Goal: Transaction & Acquisition: Purchase product/service

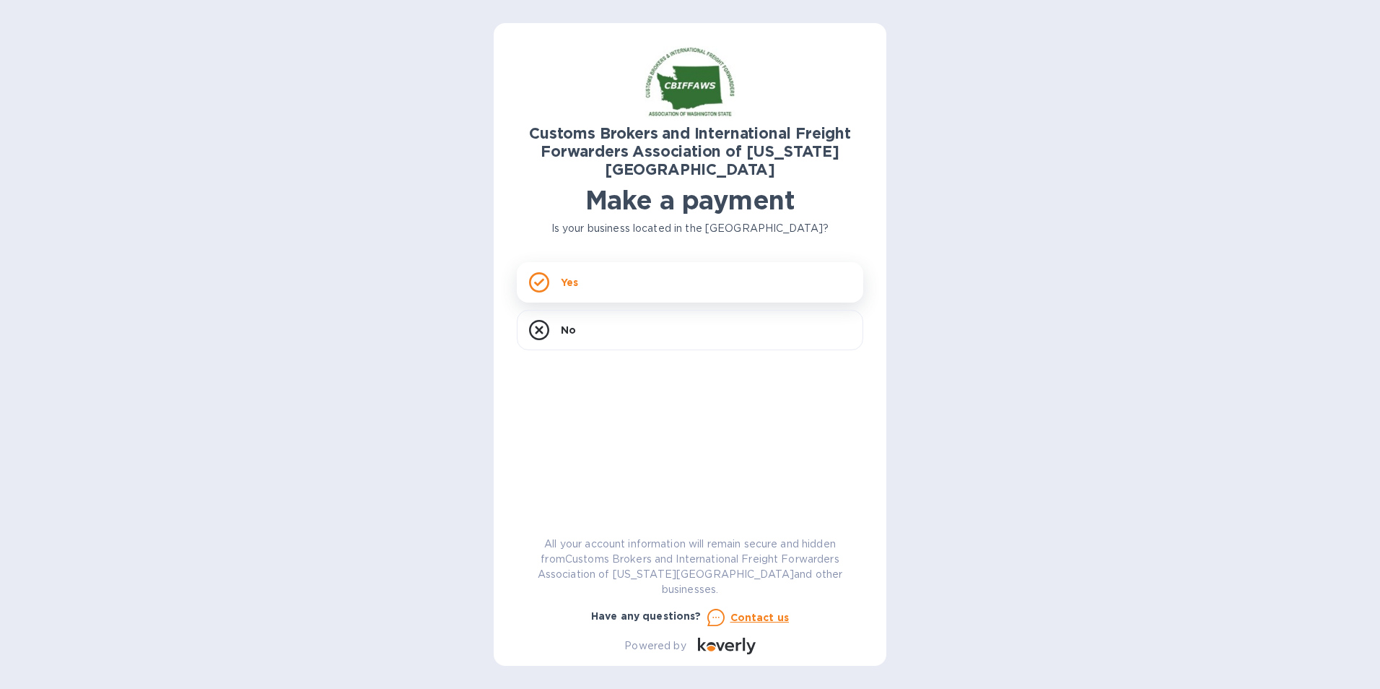
click at [618, 262] on div "Yes" at bounding box center [690, 282] width 347 height 40
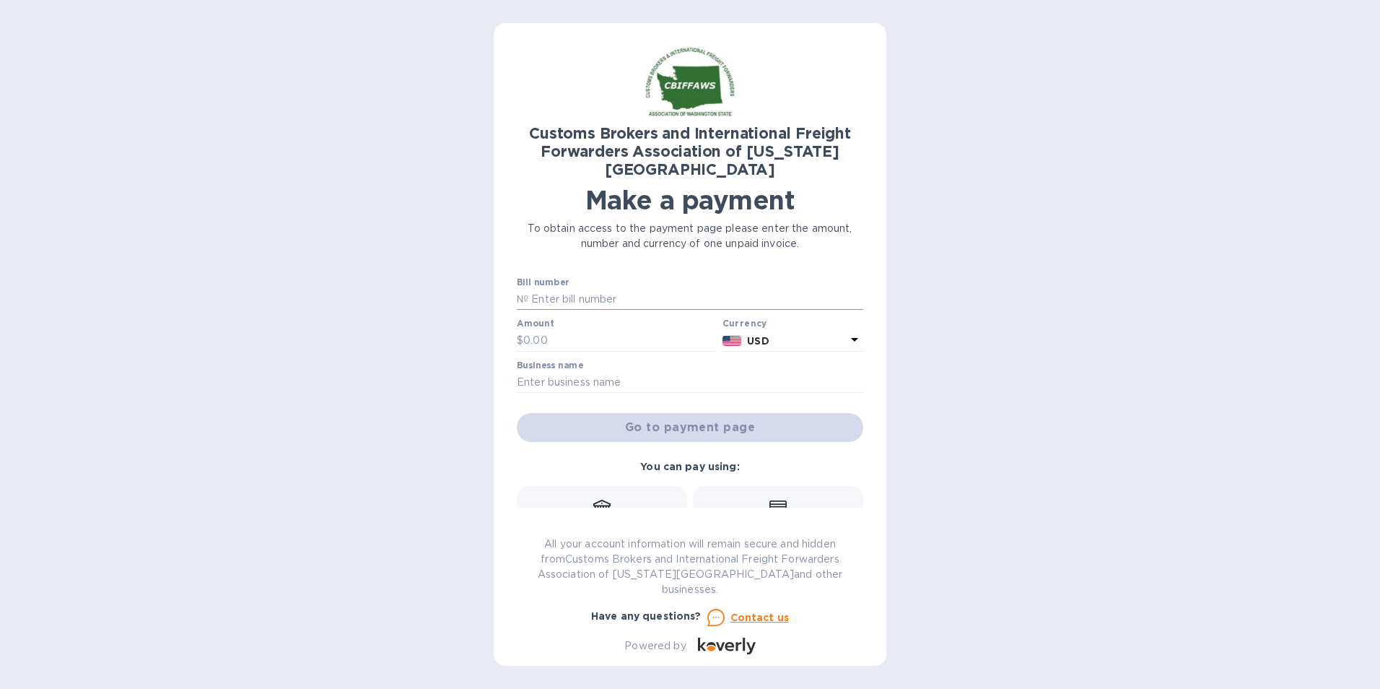
click at [629, 289] on input "text" at bounding box center [695, 300] width 335 height 22
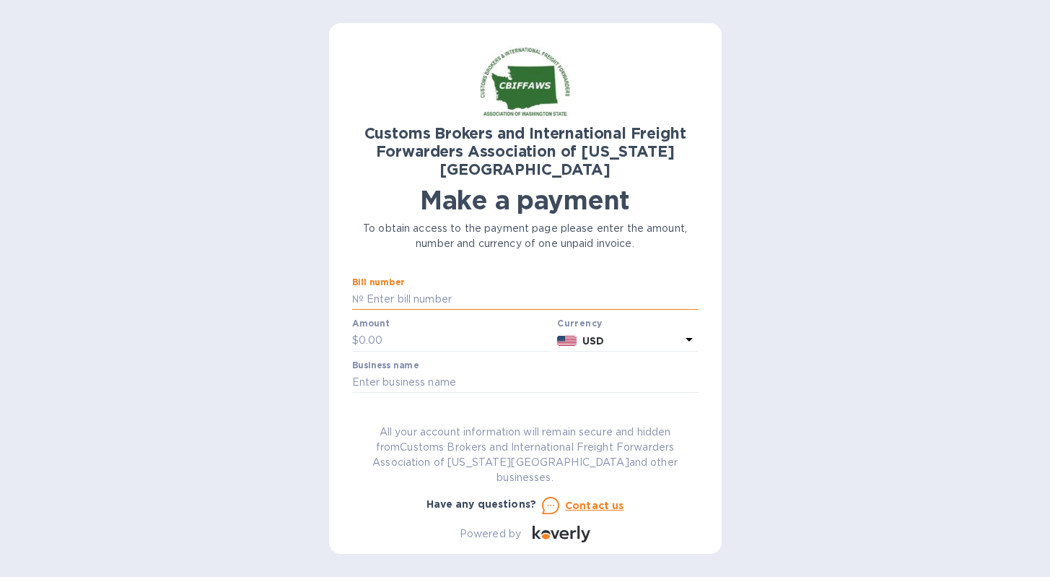
click at [394, 289] on input "text" at bounding box center [531, 300] width 335 height 22
type input "P"
type input "Pledge 1762"
click at [875, 299] on div "Customs Brokers and International Freight Forwarders Association of [US_STATE] …" at bounding box center [525, 288] width 1050 height 577
click at [424, 331] on input "text" at bounding box center [455, 341] width 193 height 22
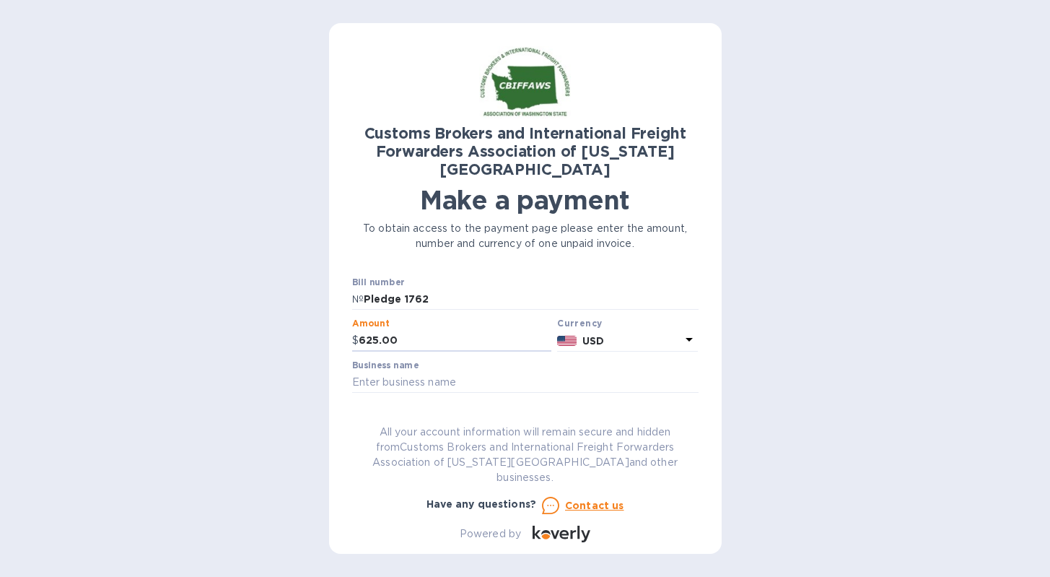
type input "625.00"
type input "[PERSON_NAME] Forwarding [GEOGRAPHIC_DATA]"
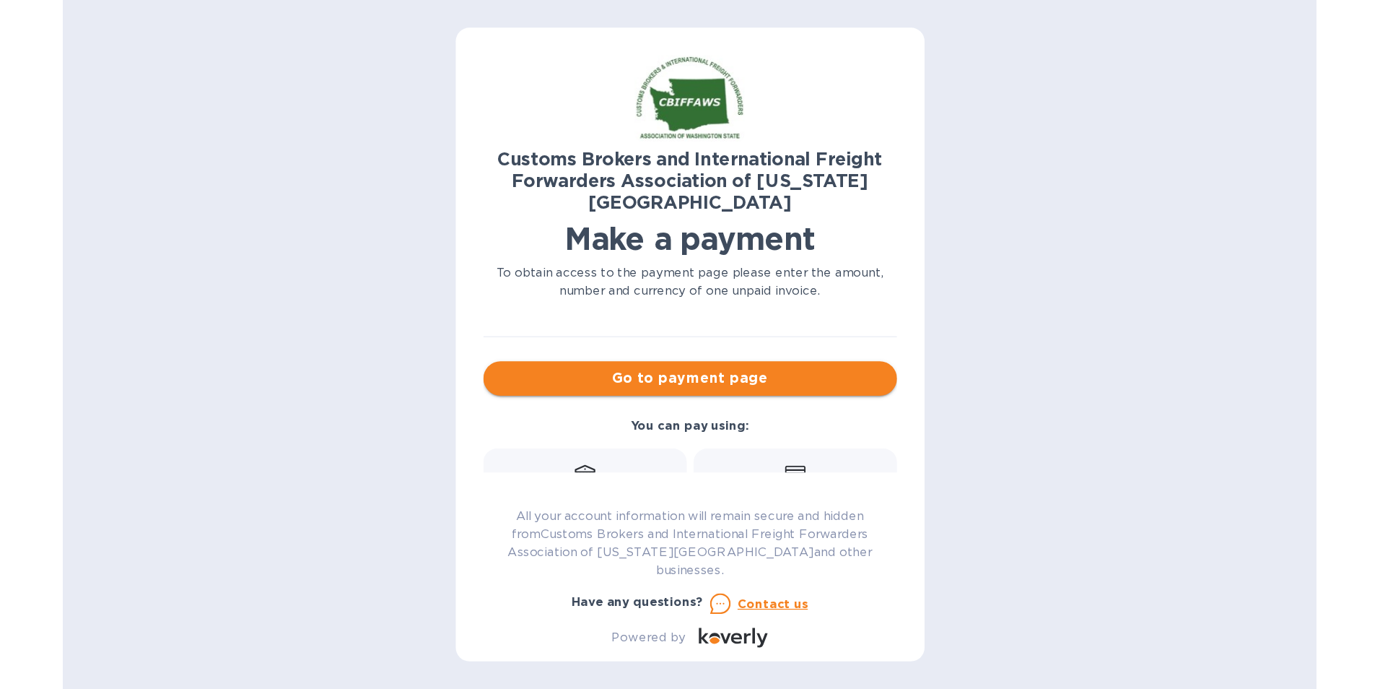
scroll to position [85, 0]
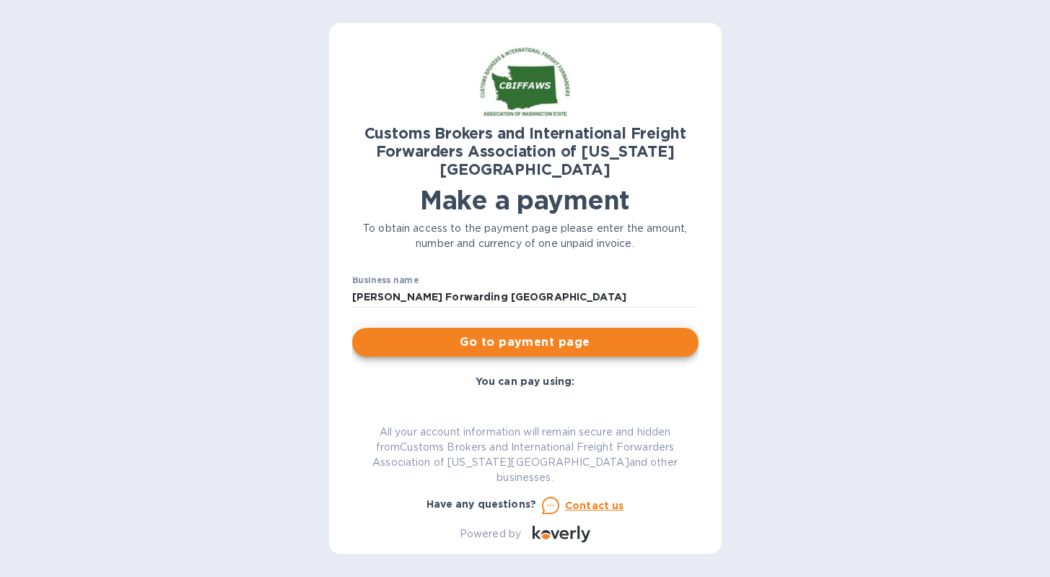
click at [495, 334] on span "Go to payment page" at bounding box center [525, 342] width 323 height 17
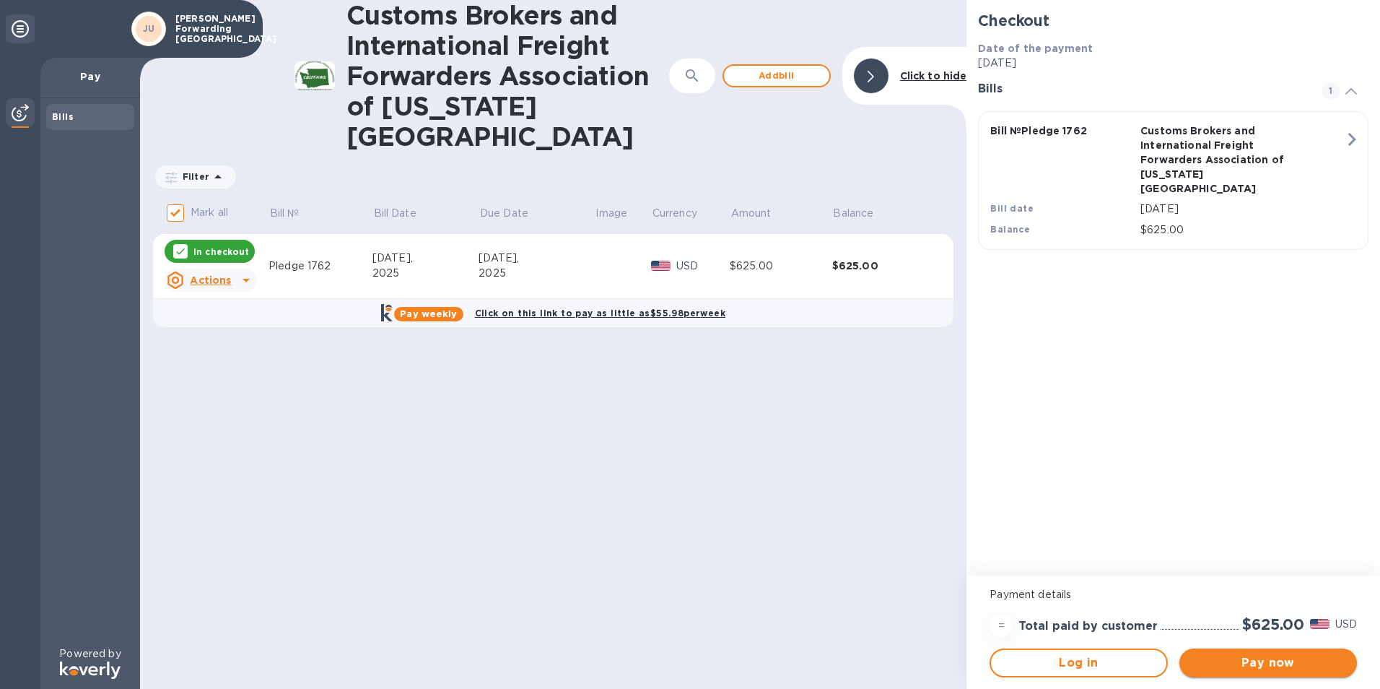
click at [1289, 661] on span "Pay now" at bounding box center [1268, 662] width 154 height 17
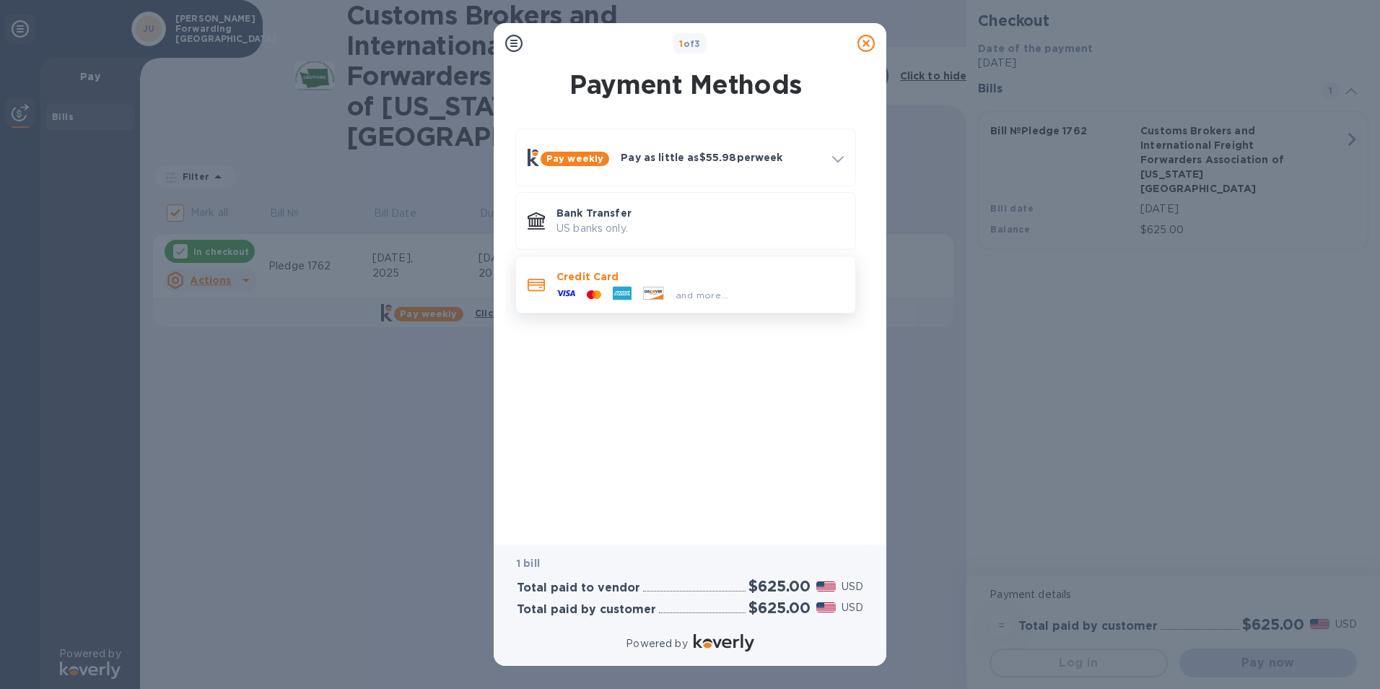
click at [611, 284] on div at bounding box center [622, 295] width 30 height 22
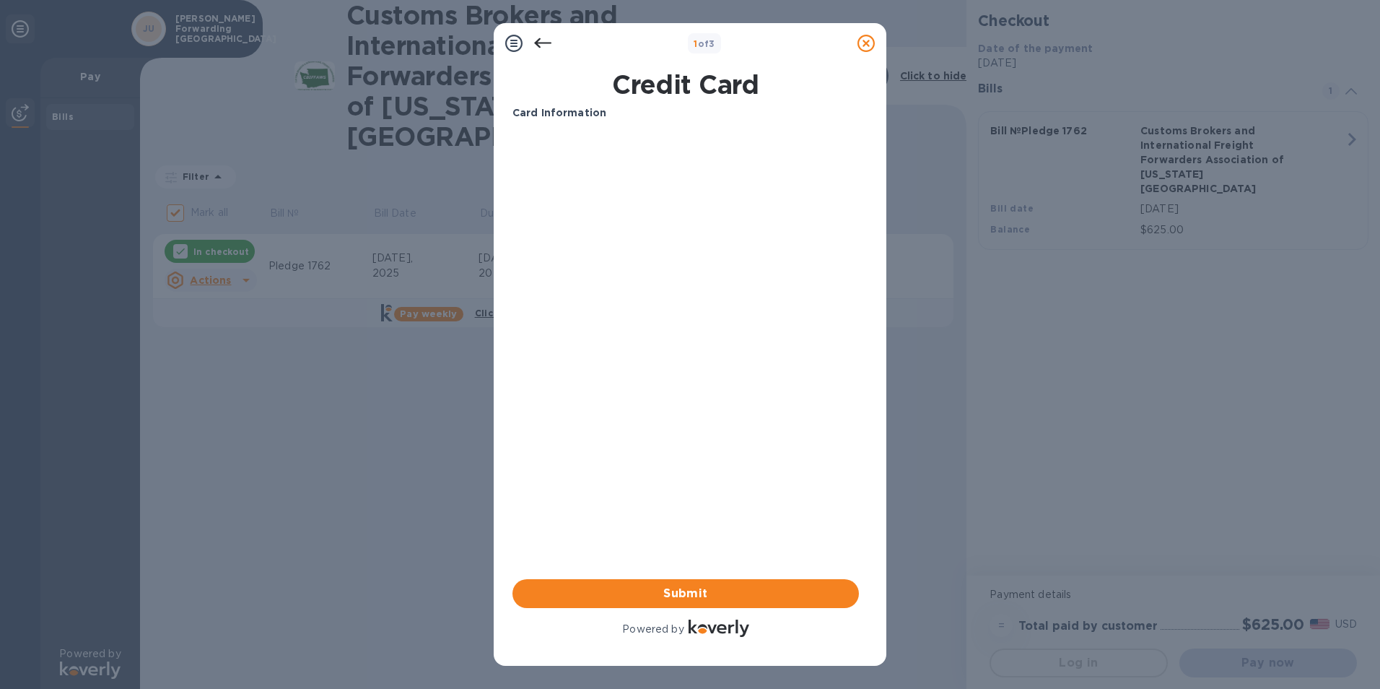
click at [599, 369] on div "Card Information Your browser does not support iframes Submit Powered by" at bounding box center [686, 372] width 347 height 534
click at [628, 585] on span "Submit" at bounding box center [685, 593] width 323 height 17
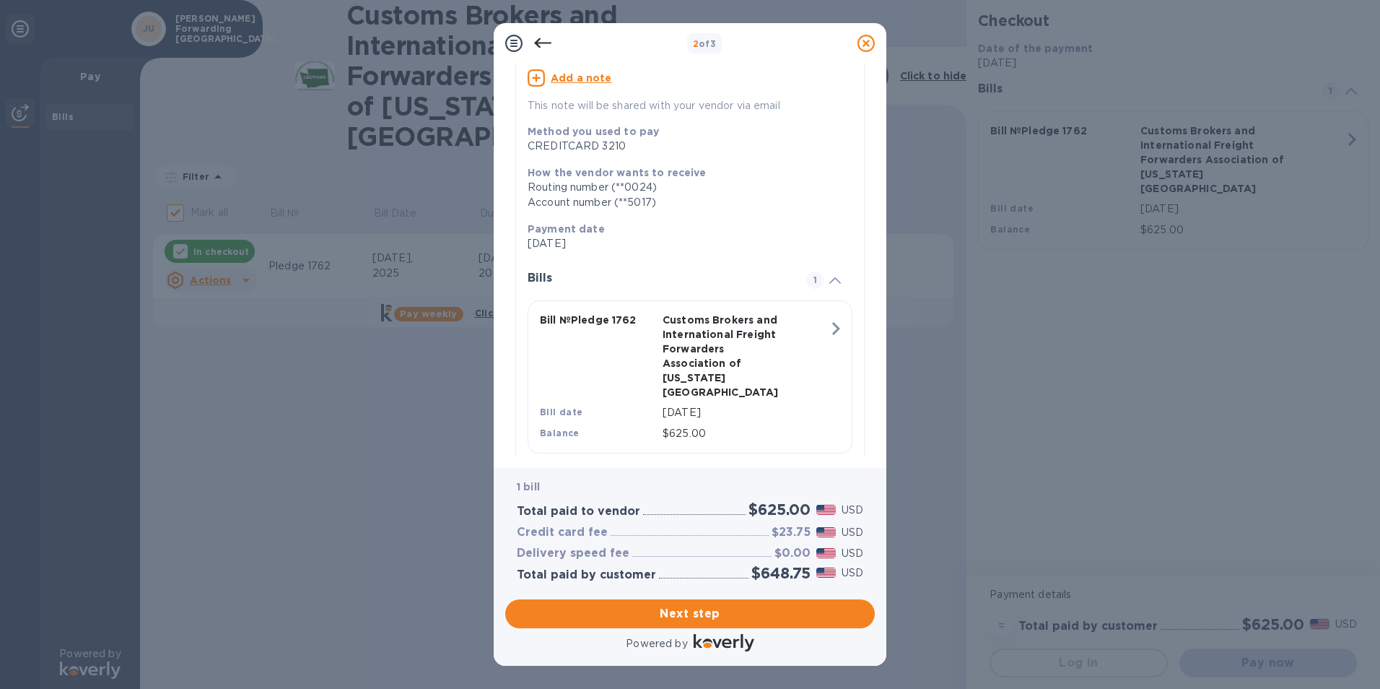
scroll to position [184, 0]
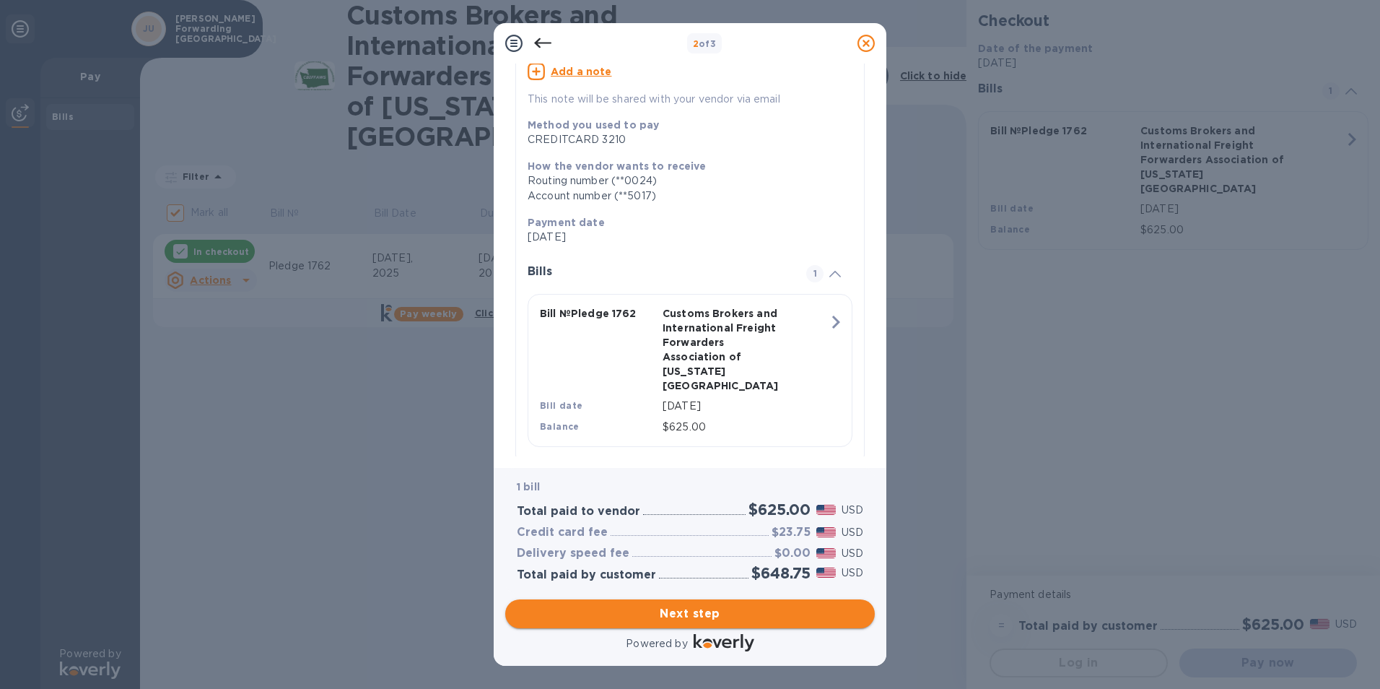
click at [659, 618] on span "Next step" at bounding box center [690, 613] width 347 height 17
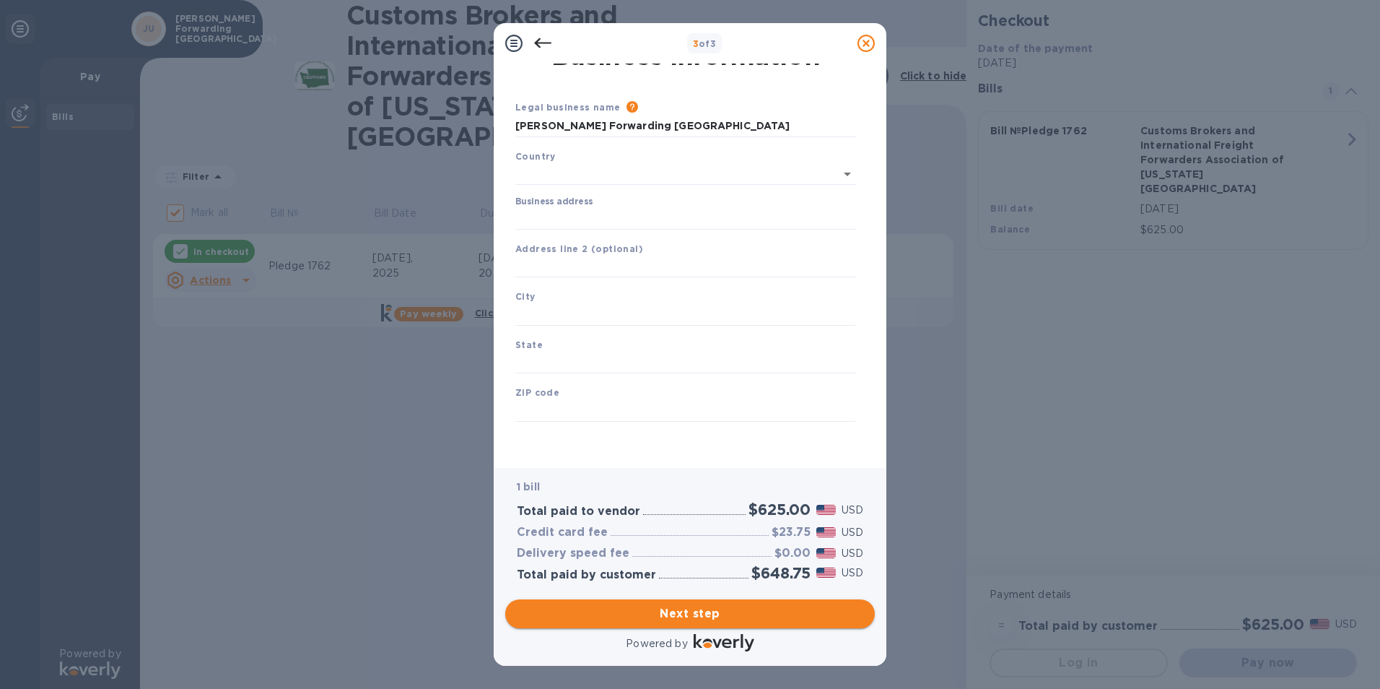
scroll to position [17, 0]
type input "[GEOGRAPHIC_DATA]"
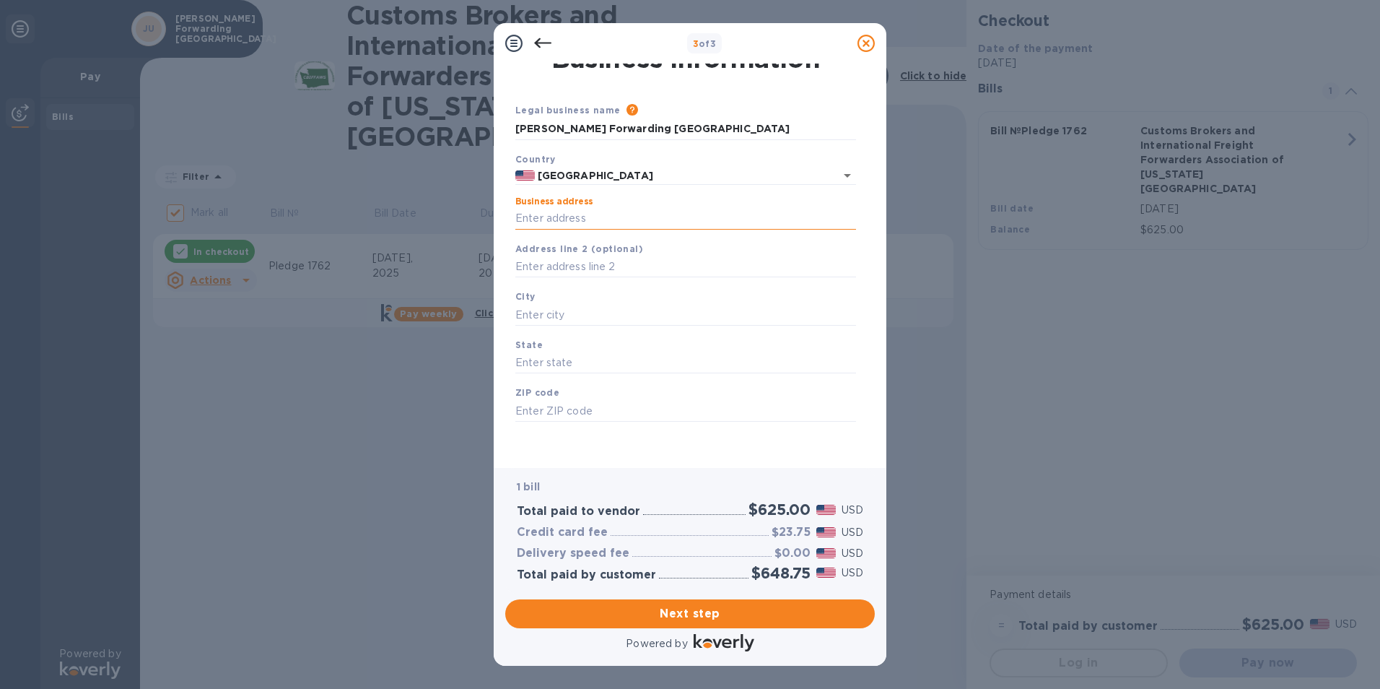
click at [551, 222] on input "Business address" at bounding box center [685, 219] width 341 height 22
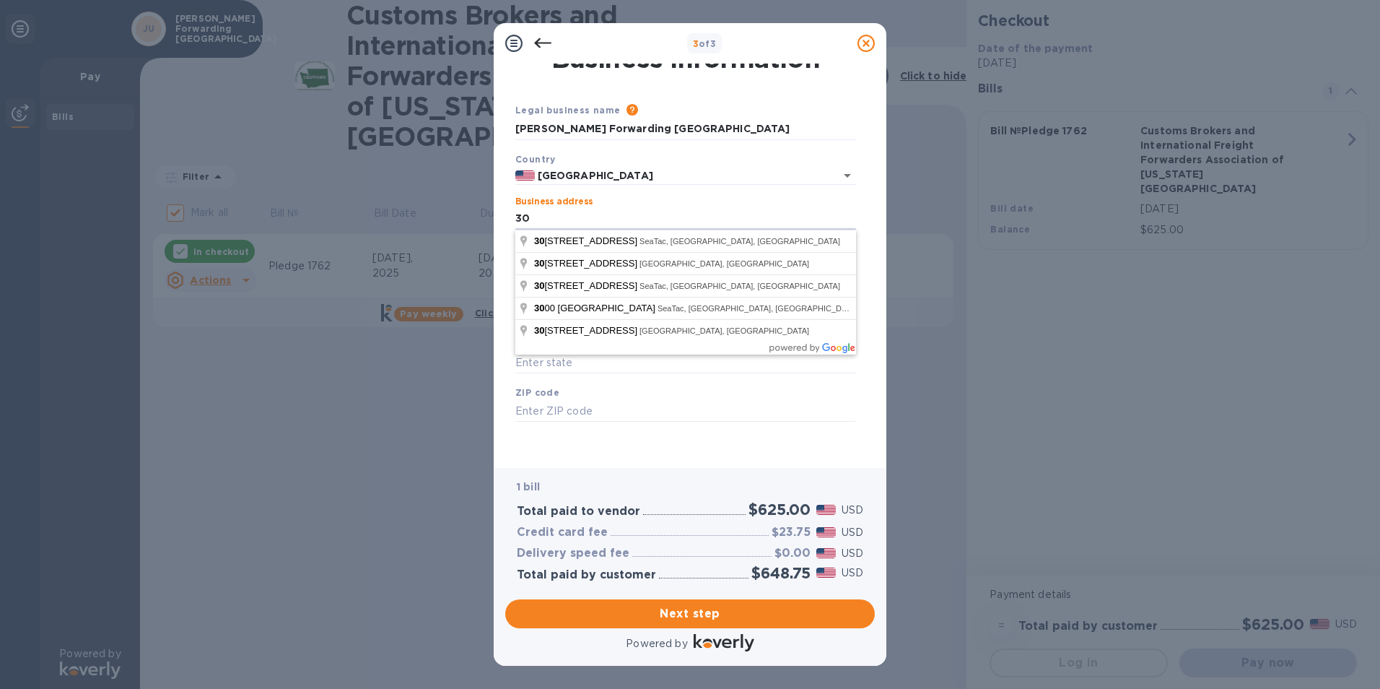
type input "3"
type input "[STREET_ADDRESS][PERSON_NAME]"
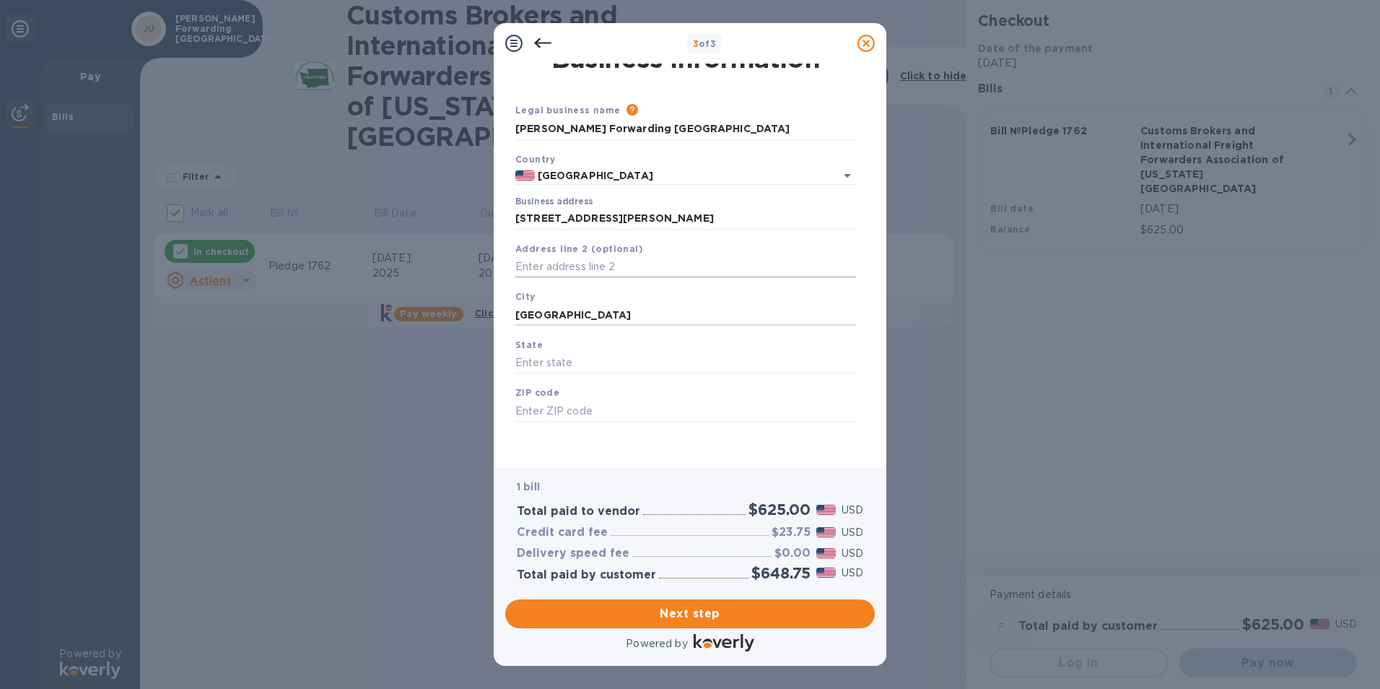
type input "[GEOGRAPHIC_DATA]"
type input "GA"
type input "6"
type input "\"
type input "30328"
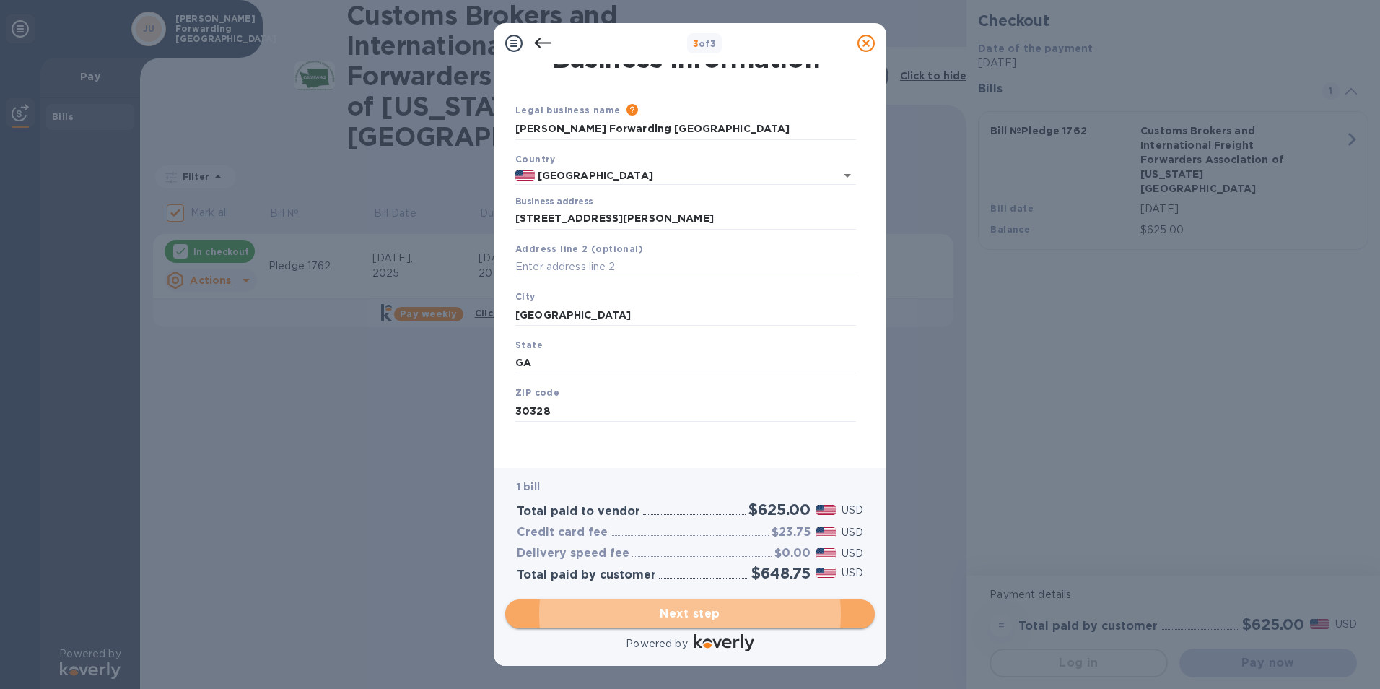
click at [691, 610] on span "Next step" at bounding box center [690, 613] width 347 height 17
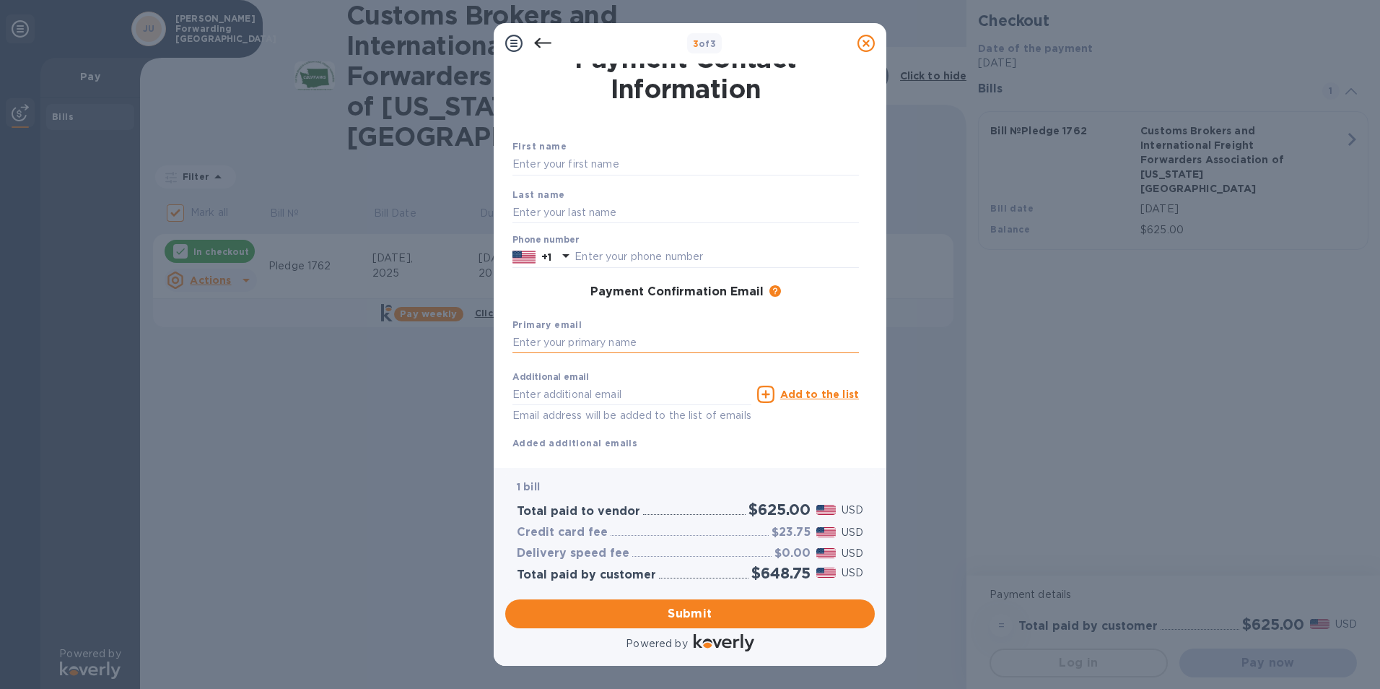
click at [578, 334] on input "text" at bounding box center [686, 343] width 347 height 22
type input "[PERSON_NAME][EMAIL_ADDRESS][PERSON_NAME][PERSON_NAME][DOMAIN_NAME]"
type input "[PERSON_NAME]"
type input "4089108804"
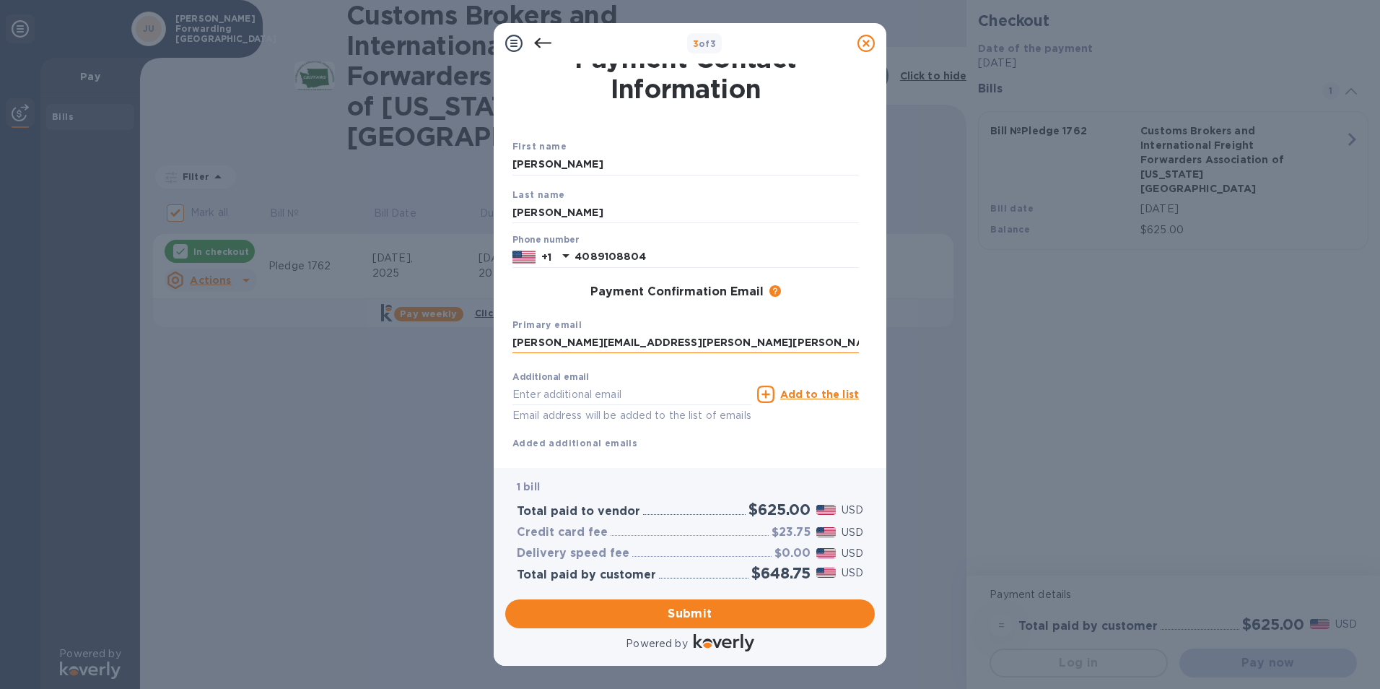
type input "[PERSON_NAME][EMAIL_ADDRESS][PERSON_NAME][PERSON_NAME][DOMAIN_NAME]"
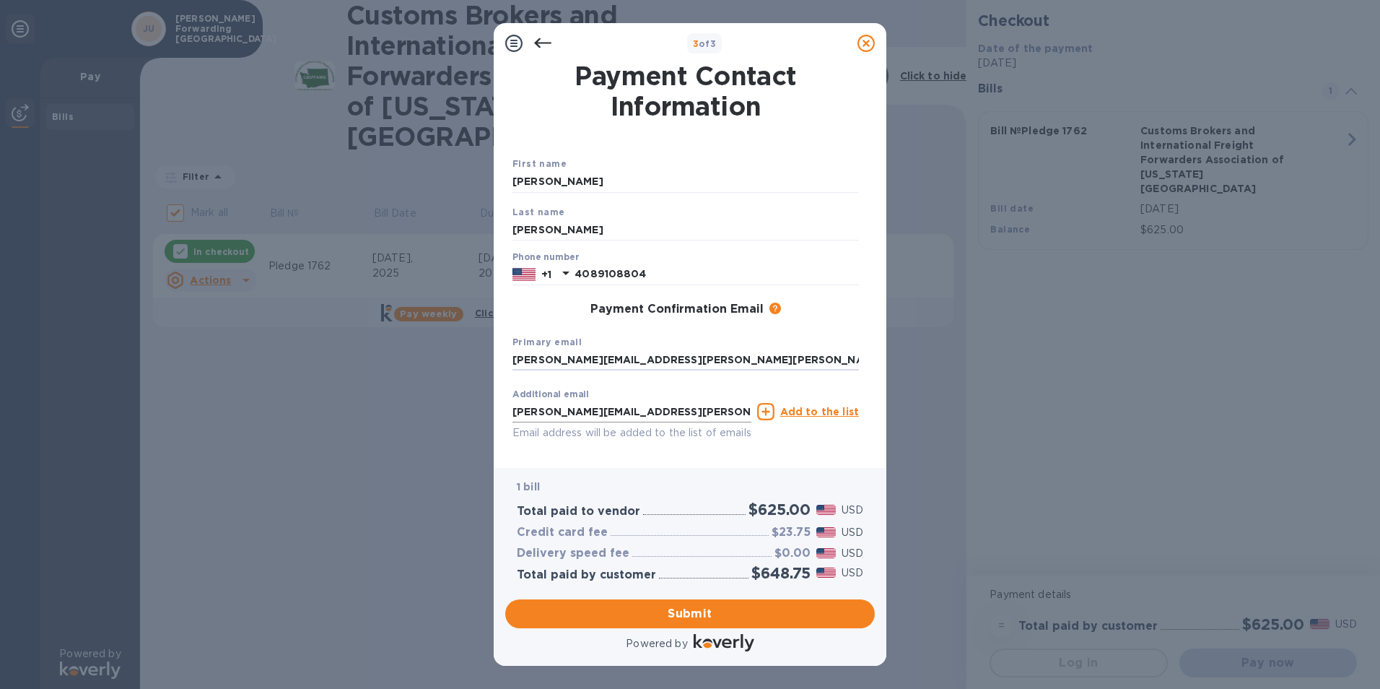
scroll to position [51, 0]
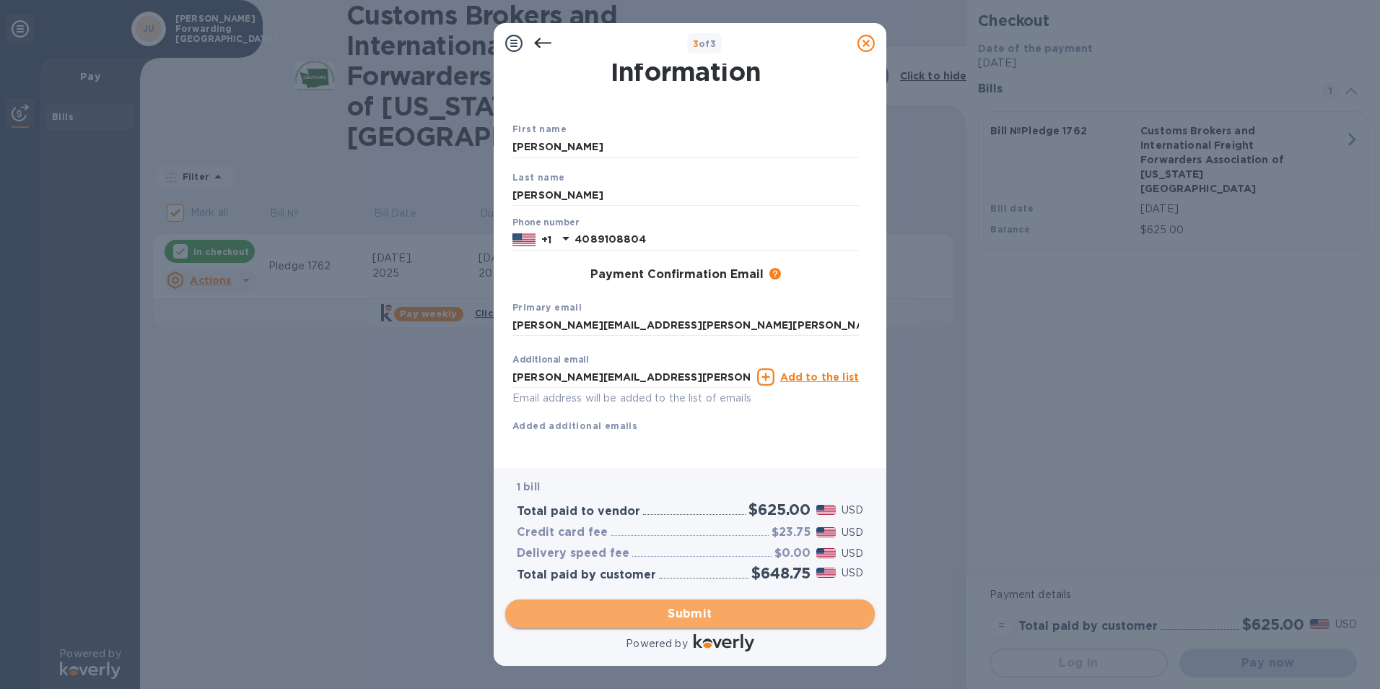
click at [703, 614] on span "Submit" at bounding box center [690, 613] width 347 height 17
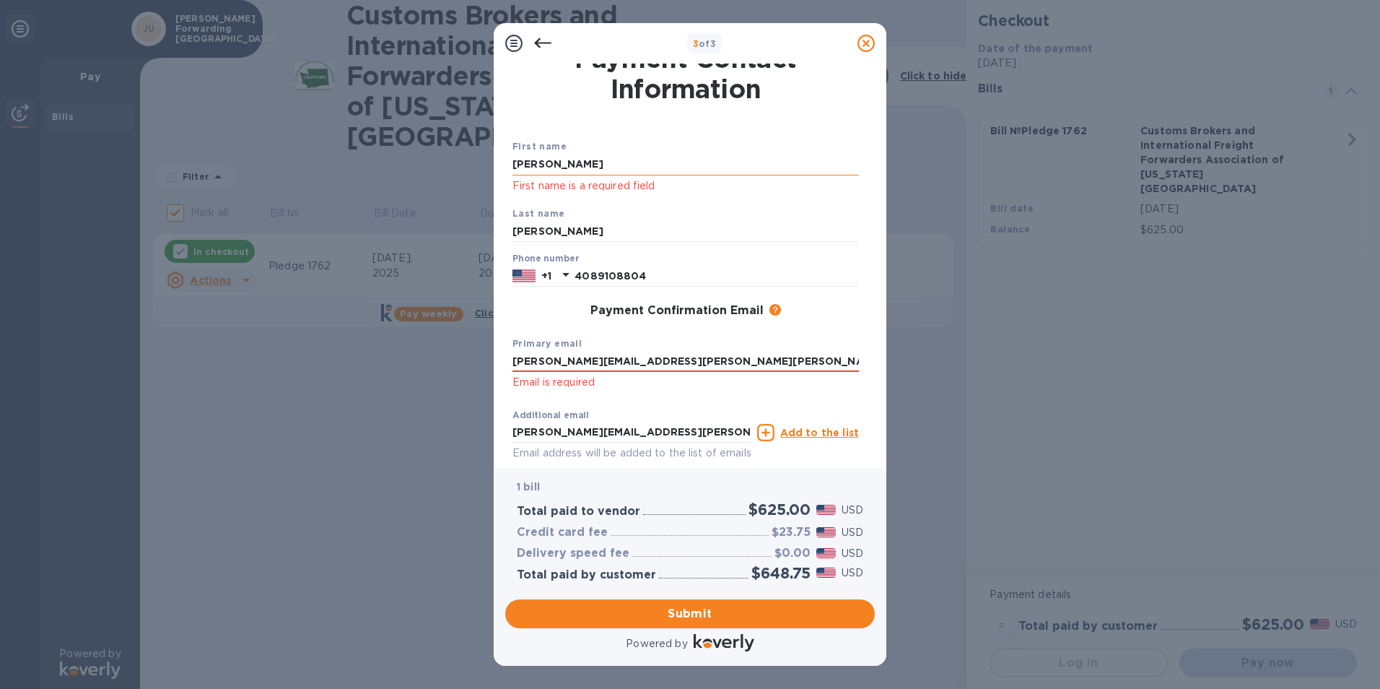
scroll to position [0, 0]
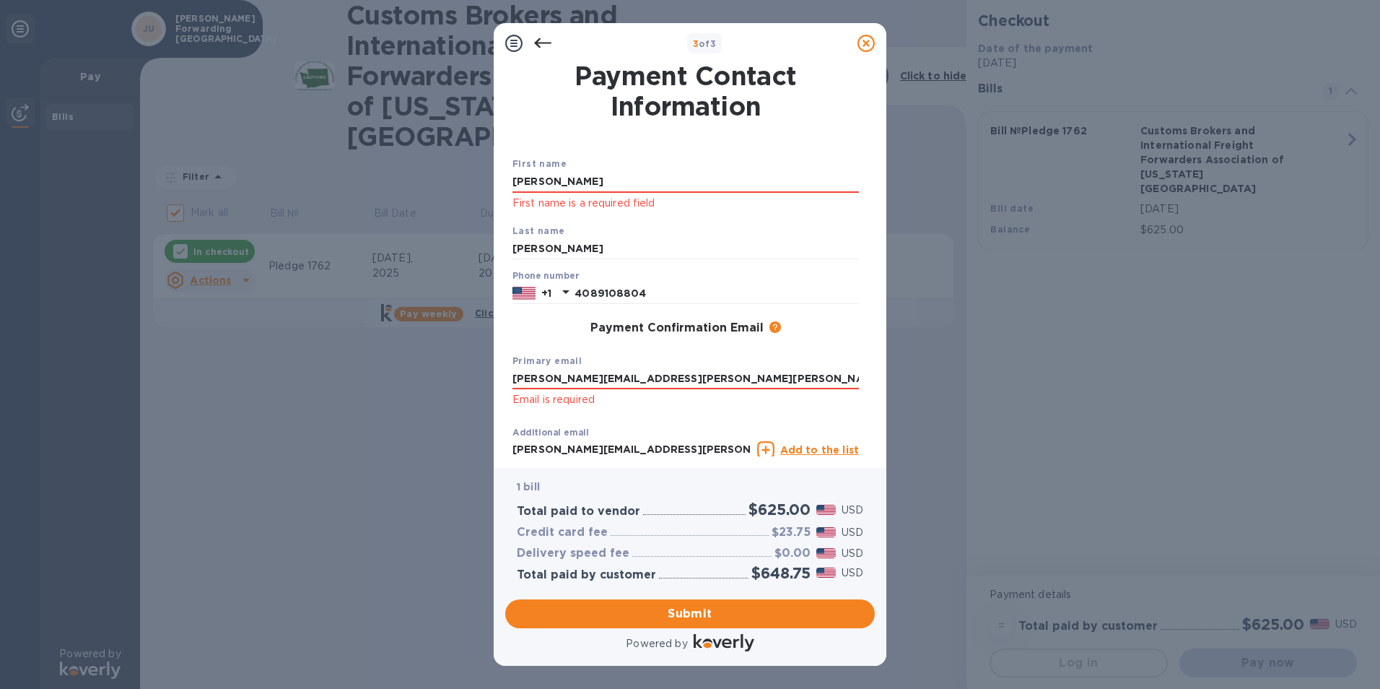
drag, startPoint x: 568, startPoint y: 181, endPoint x: 466, endPoint y: 179, distance: 101.8
click at [466, 179] on div "3 of 3 Payment Contact Information First name [PERSON_NAME] First name is a req…" at bounding box center [690, 344] width 1380 height 689
type input "[PERSON_NAME]"
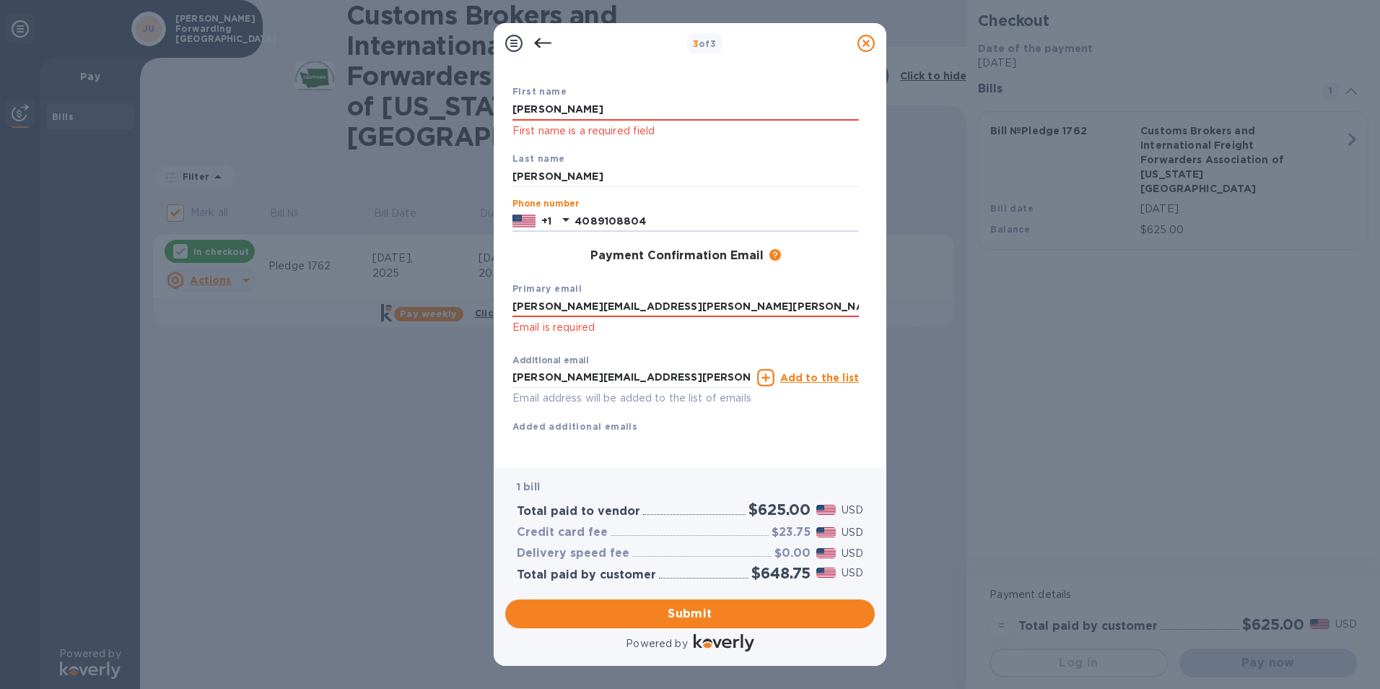
scroll to position [90, 0]
click at [648, 319] on p "Email is required" at bounding box center [686, 327] width 347 height 17
click at [703, 611] on span "Submit" at bounding box center [690, 613] width 347 height 17
click at [685, 319] on p "Email is required" at bounding box center [686, 327] width 347 height 17
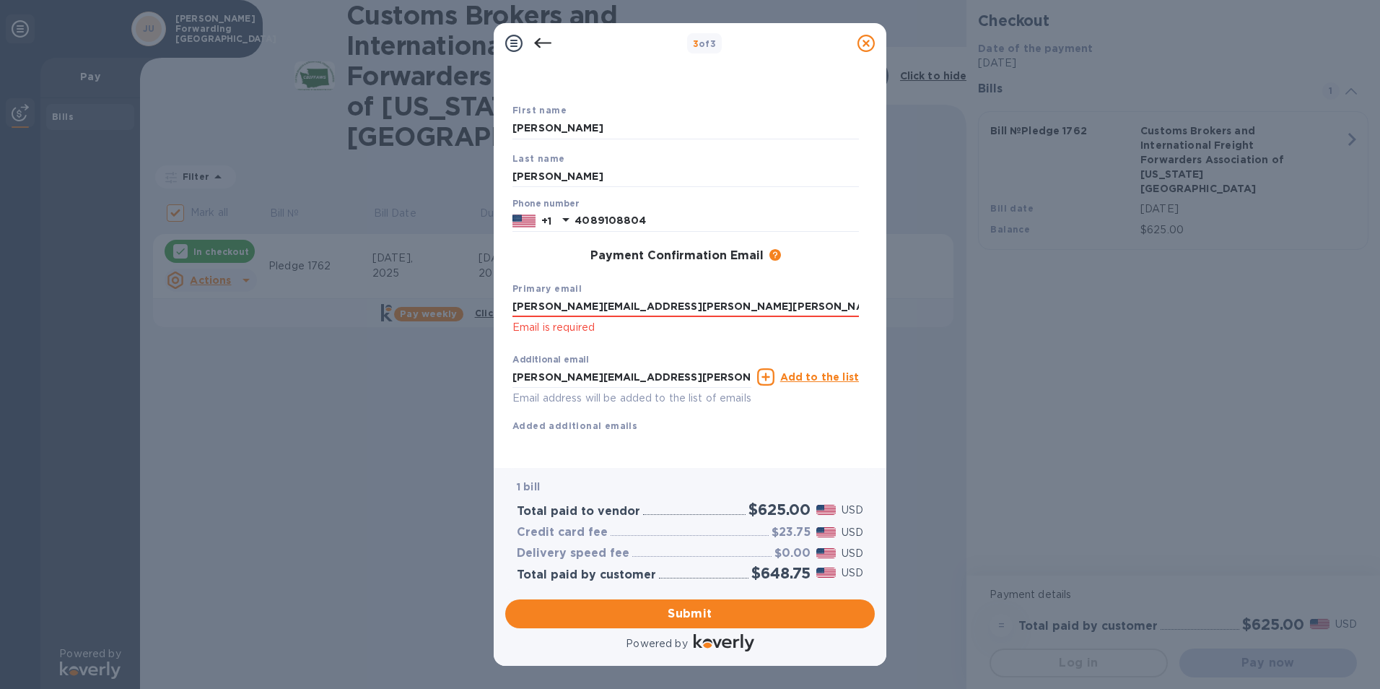
drag, startPoint x: 679, startPoint y: 280, endPoint x: 463, endPoint y: 283, distance: 216.6
click at [463, 283] on div "3 of 3 Payment Contact Information First name [PERSON_NAME] Last name [PERSON_N…" at bounding box center [690, 344] width 1380 height 689
type input "[PERSON_NAME][EMAIL_ADDRESS][PERSON_NAME][PERSON_NAME][DOMAIN_NAME]"
click at [757, 411] on div "Additional email [PERSON_NAME][EMAIL_ADDRESS][PERSON_NAME][PERSON_NAME][DOMAIN_…" at bounding box center [686, 390] width 347 height 86
drag, startPoint x: 554, startPoint y: 378, endPoint x: 752, endPoint y: 392, distance: 197.6
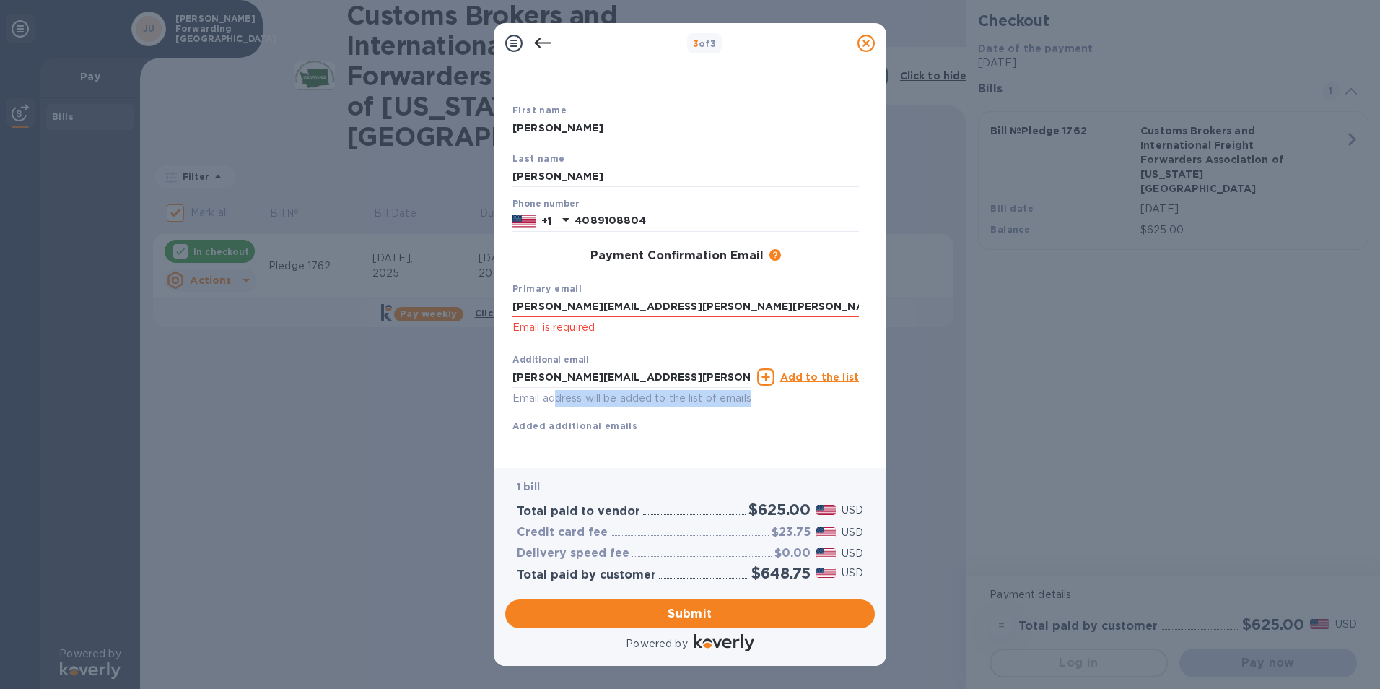
click at [752, 392] on div "Additional email [PERSON_NAME][EMAIL_ADDRESS][PERSON_NAME][PERSON_NAME][DOMAIN_…" at bounding box center [632, 376] width 245 height 65
drag, startPoint x: 752, startPoint y: 392, endPoint x: 786, endPoint y: 401, distance: 35.9
click at [810, 403] on div "Additional email [PERSON_NAME][EMAIL_ADDRESS][PERSON_NAME][PERSON_NAME][DOMAIN_…" at bounding box center [686, 390] width 347 height 86
drag, startPoint x: 649, startPoint y: 359, endPoint x: 450, endPoint y: 339, distance: 200.2
click at [450, 339] on div "3 of 3 Payment Contact Information First name [PERSON_NAME] Last name [PERSON_N…" at bounding box center [690, 344] width 1380 height 689
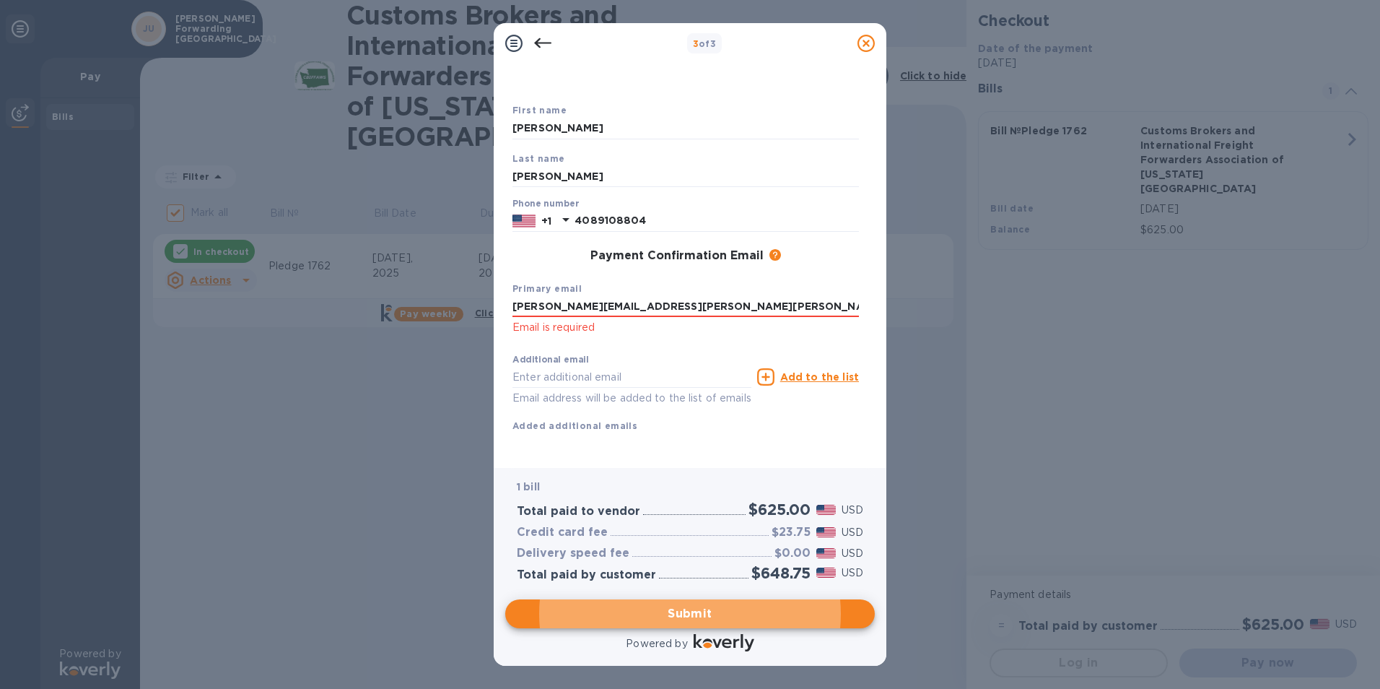
click at [697, 321] on div "Primary email [PERSON_NAME][EMAIL_ADDRESS][PERSON_NAME][PERSON_NAME][DOMAIN_NAM…" at bounding box center [686, 308] width 358 height 67
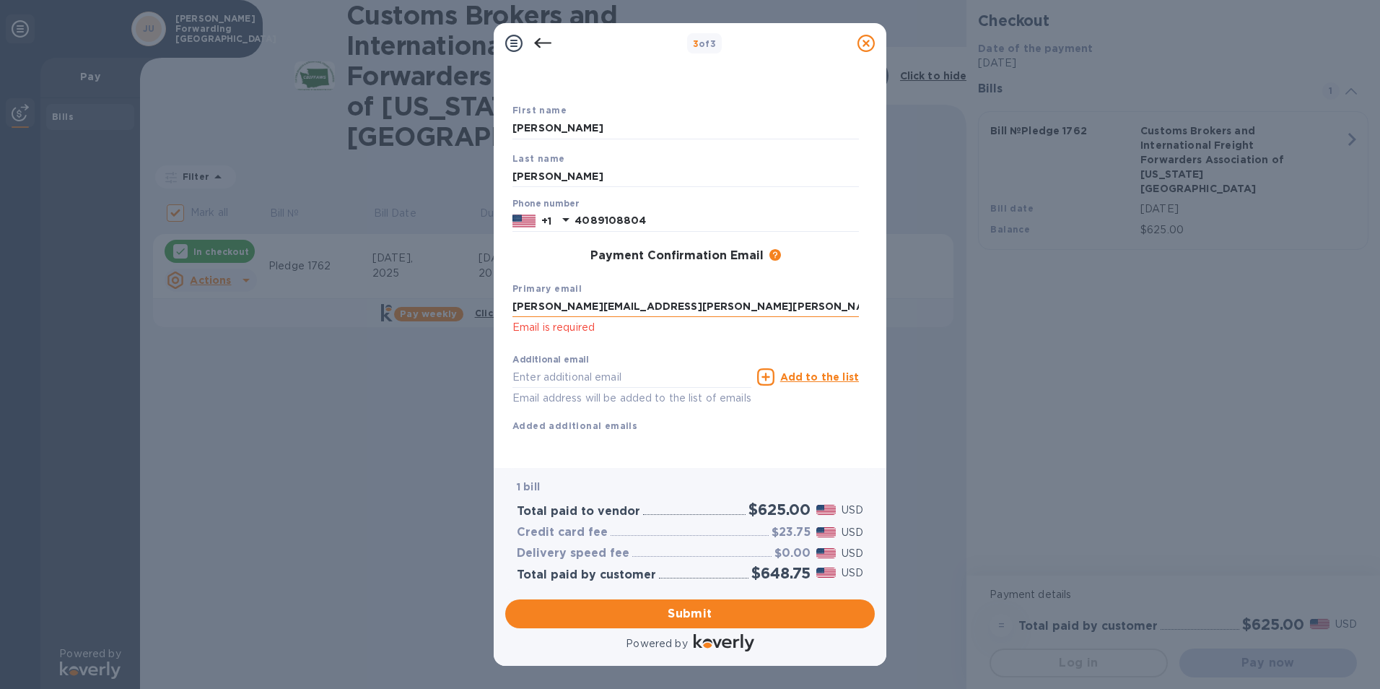
click at [689, 296] on input "[PERSON_NAME][EMAIL_ADDRESS][PERSON_NAME][PERSON_NAME][DOMAIN_NAME]" at bounding box center [686, 307] width 347 height 22
click at [713, 296] on input "[PERSON_NAME][EMAIL_ADDRESS][PERSON_NAME][PERSON_NAME][DOMAIN_NAME]" at bounding box center [686, 307] width 347 height 22
click at [707, 614] on span "Submit" at bounding box center [690, 613] width 347 height 17
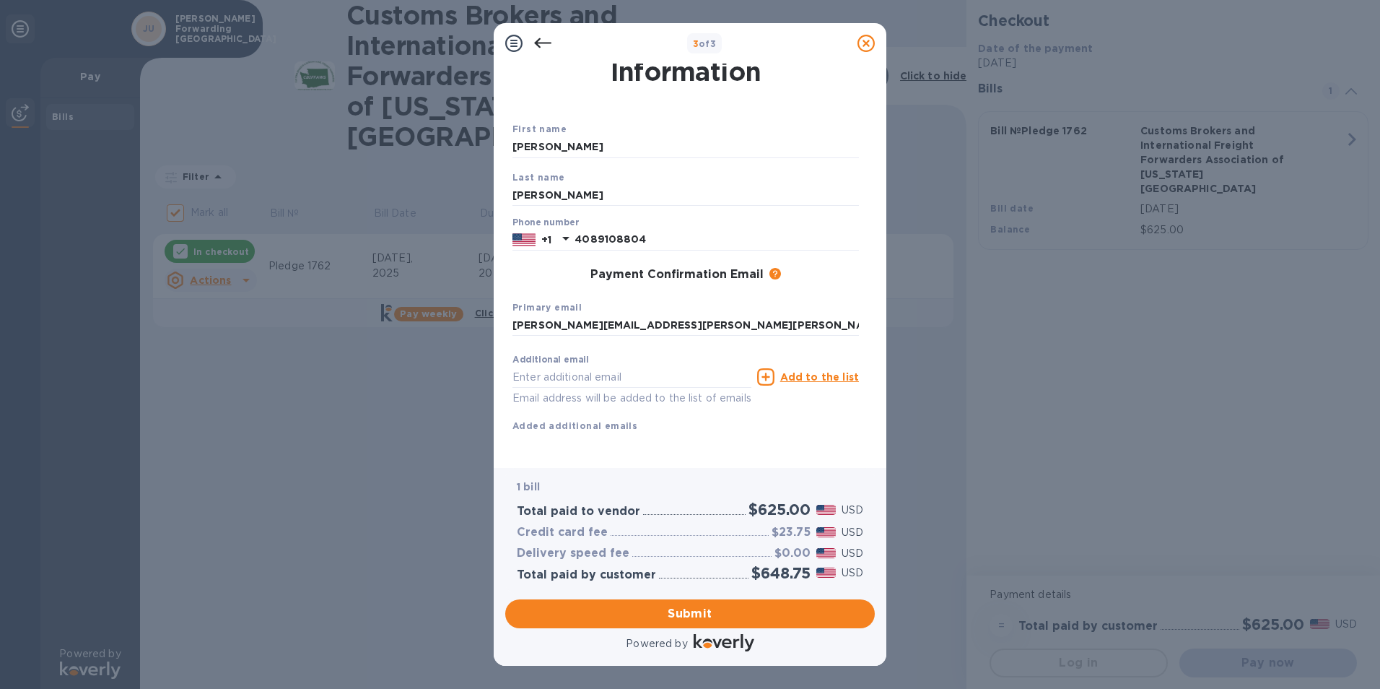
scroll to position [51, 0]
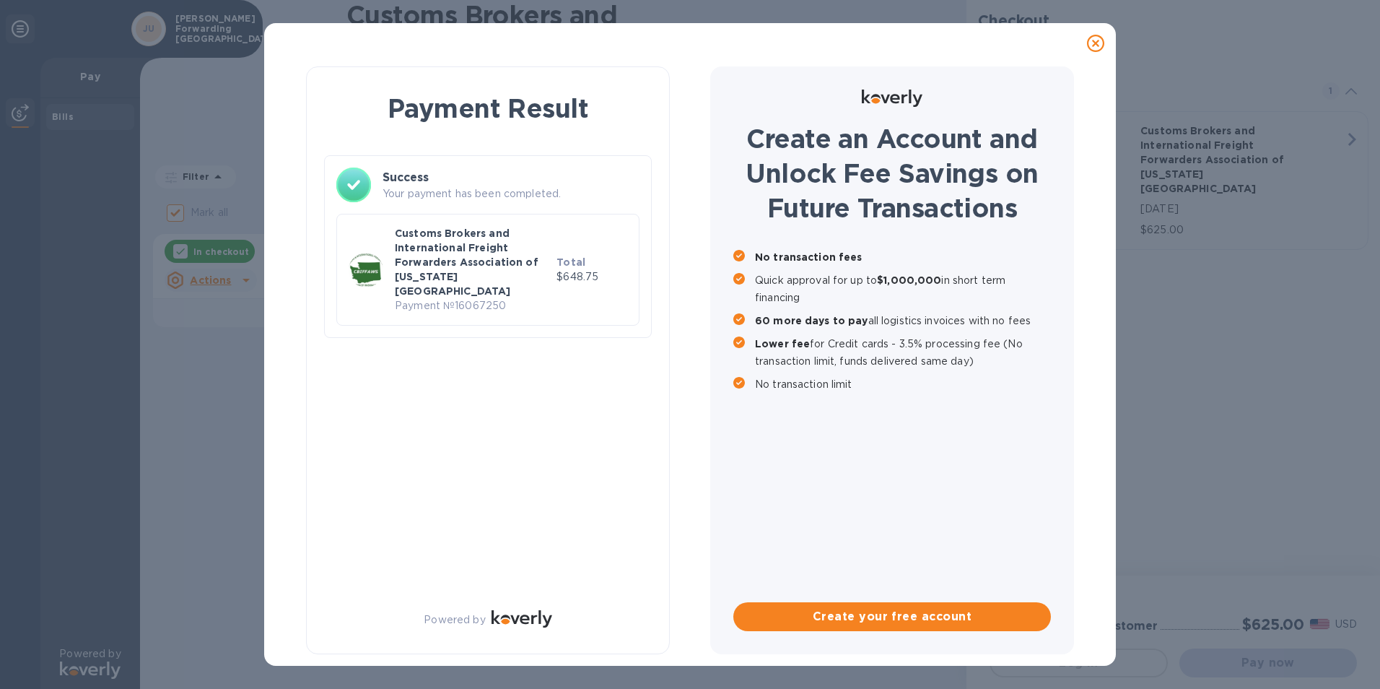
checkbox input "false"
